Goal: Task Accomplishment & Management: Manage account settings

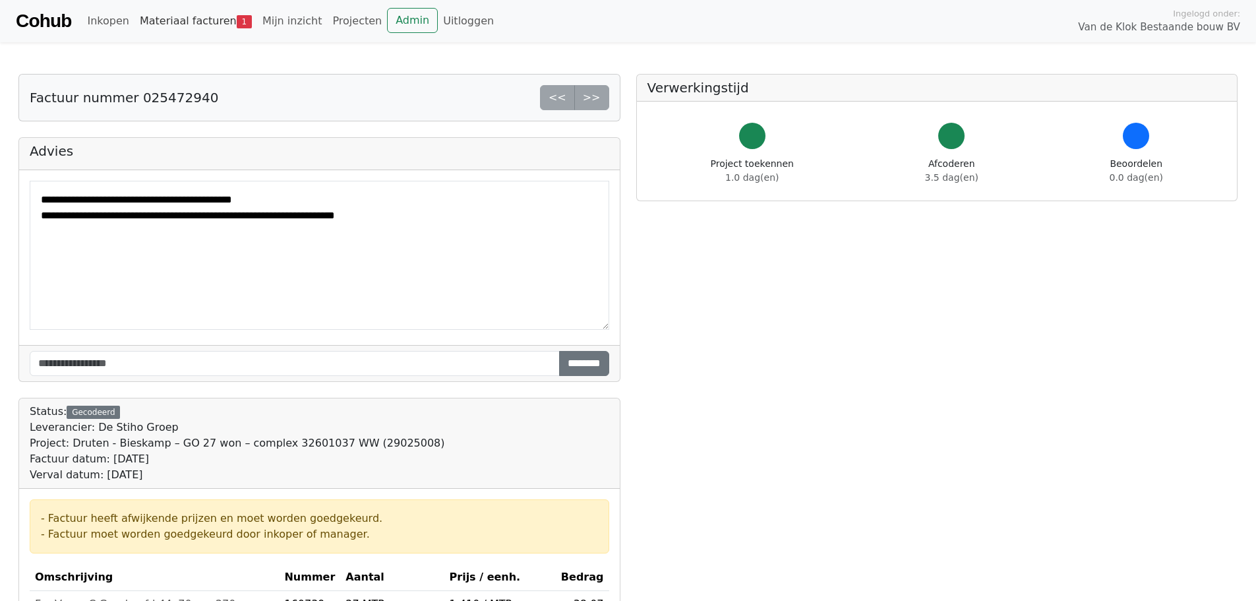
click at [182, 17] on link "Materiaal facturen 1" at bounding box center [195, 21] width 123 height 26
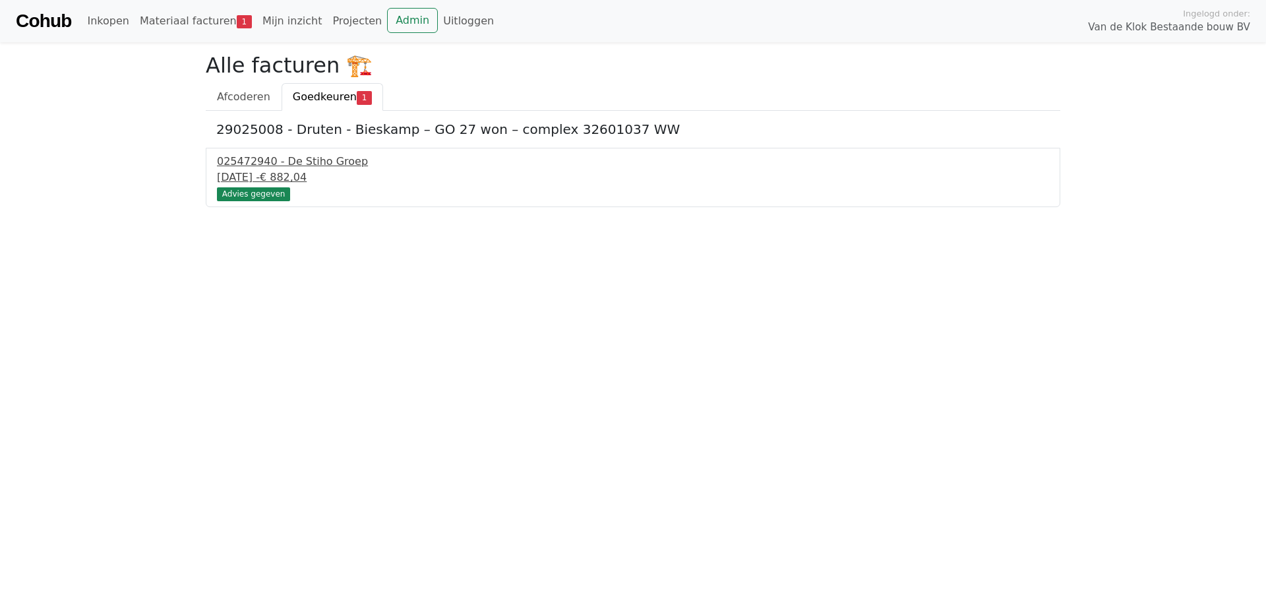
click at [290, 161] on div "025472940 - De Stiho Groep" at bounding box center [633, 162] width 832 height 16
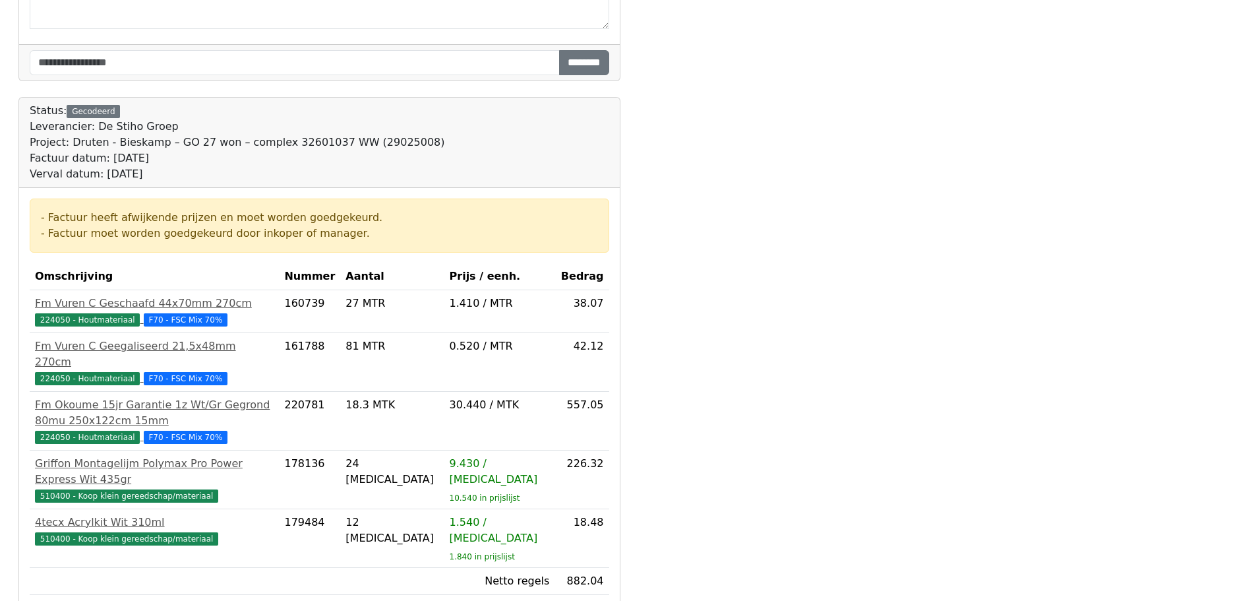
scroll to position [377, 0]
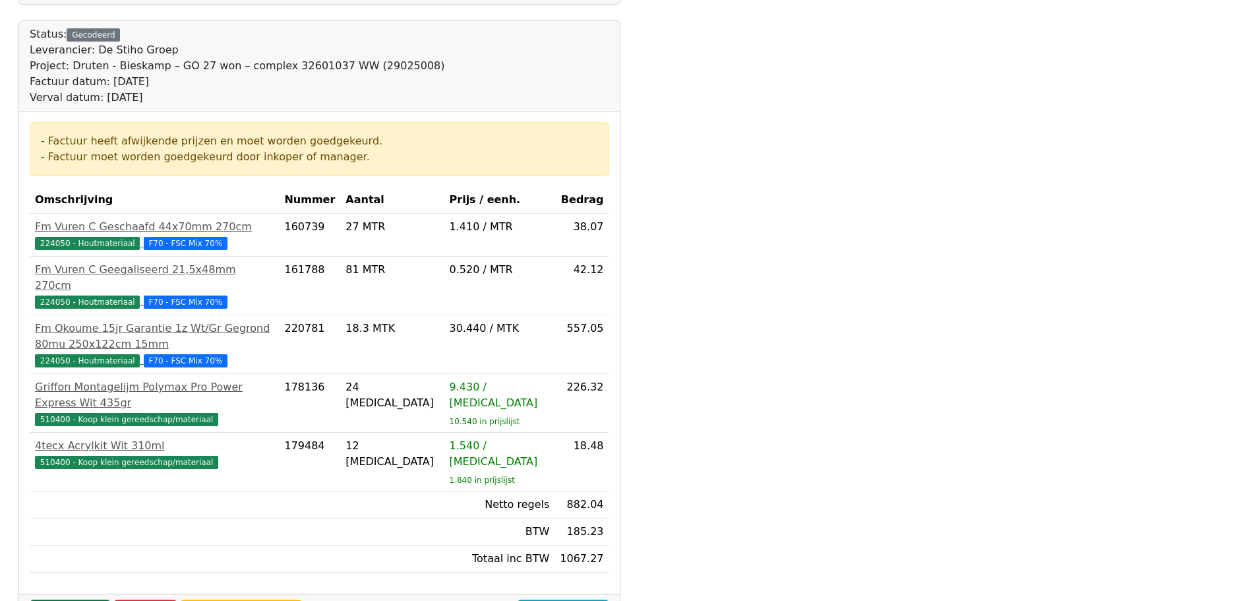
click at [63, 599] on link "Goedkeuren" at bounding box center [70, 611] width 81 height 25
